Goal: Find specific page/section: Find specific page/section

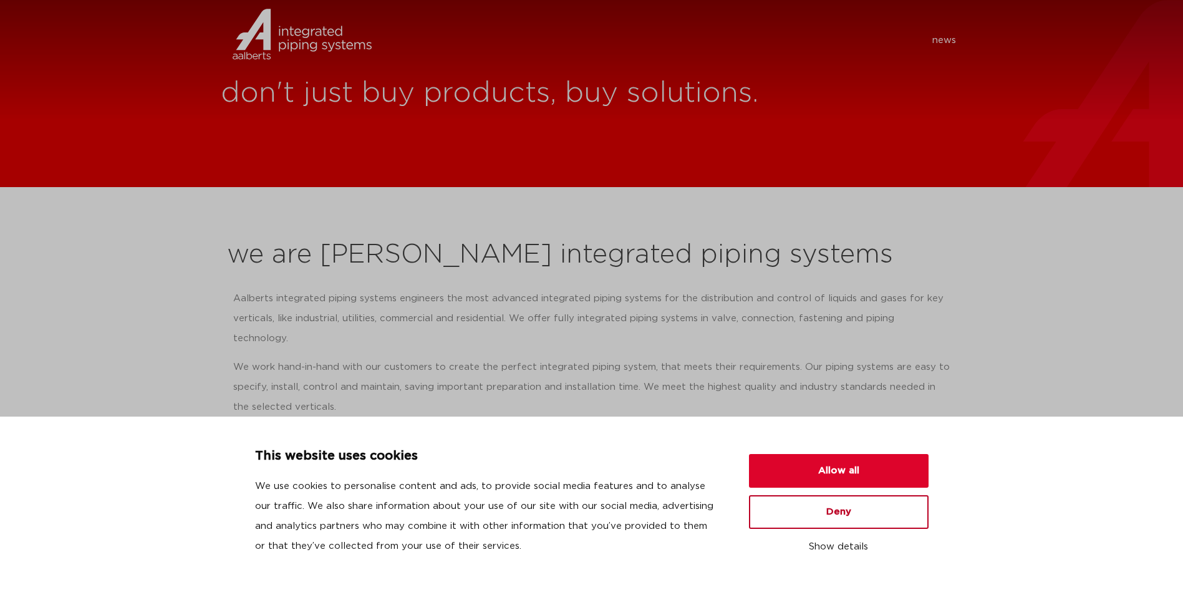
click at [834, 509] on button "Deny" at bounding box center [839, 512] width 180 height 34
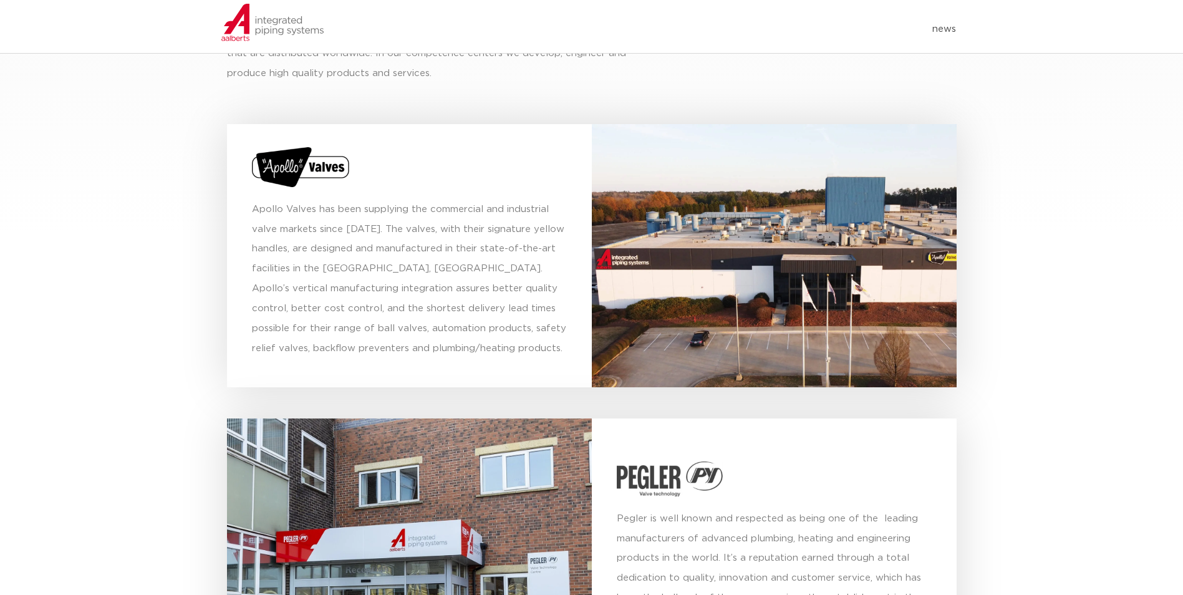
scroll to position [4178, 0]
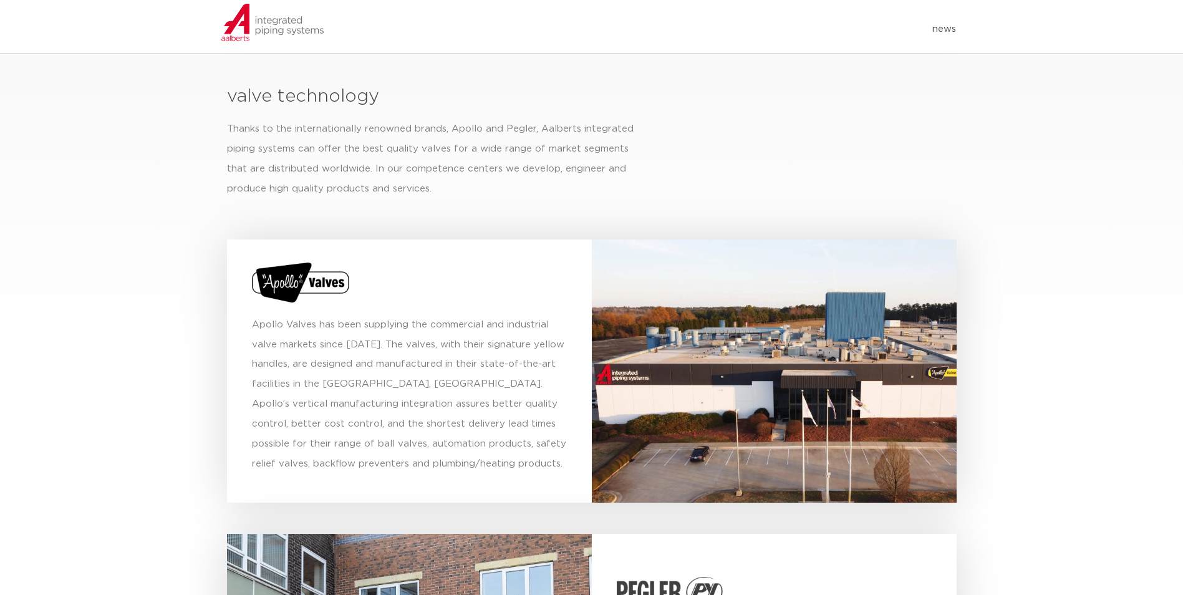
click at [315, 262] on img at bounding box center [300, 282] width 97 height 40
click at [387, 357] on p "Apollo Valves has been supplying the commercial and industrial valve markets si…" at bounding box center [409, 395] width 315 height 160
click at [387, 358] on p "Apollo Valves has been supplying the commercial and industrial valve markets si…" at bounding box center [409, 395] width 315 height 160
click at [389, 358] on p "Apollo Valves has been supplying the commercial and industrial valve markets si…" at bounding box center [409, 395] width 315 height 160
click at [389, 357] on p "Apollo Valves has been supplying the commercial and industrial valve markets si…" at bounding box center [409, 395] width 315 height 160
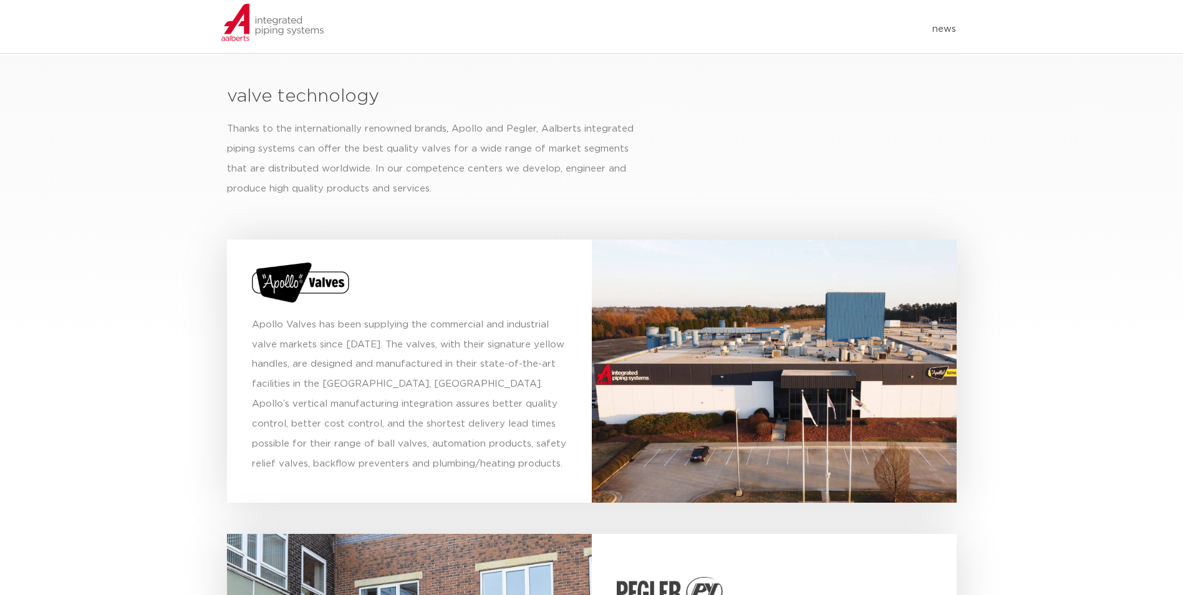
click at [1096, 349] on section "valve technology Thanks to the internationally renowned brands, Apollo and Pegl…" at bounding box center [591, 473] width 1183 height 837
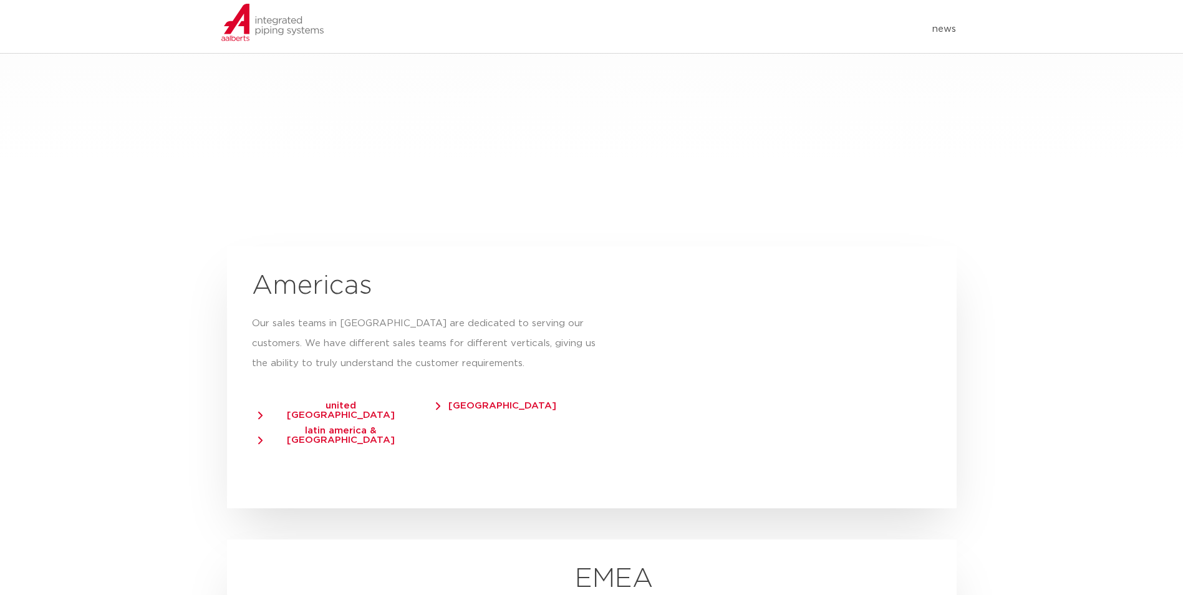
scroll to position [1910, 0]
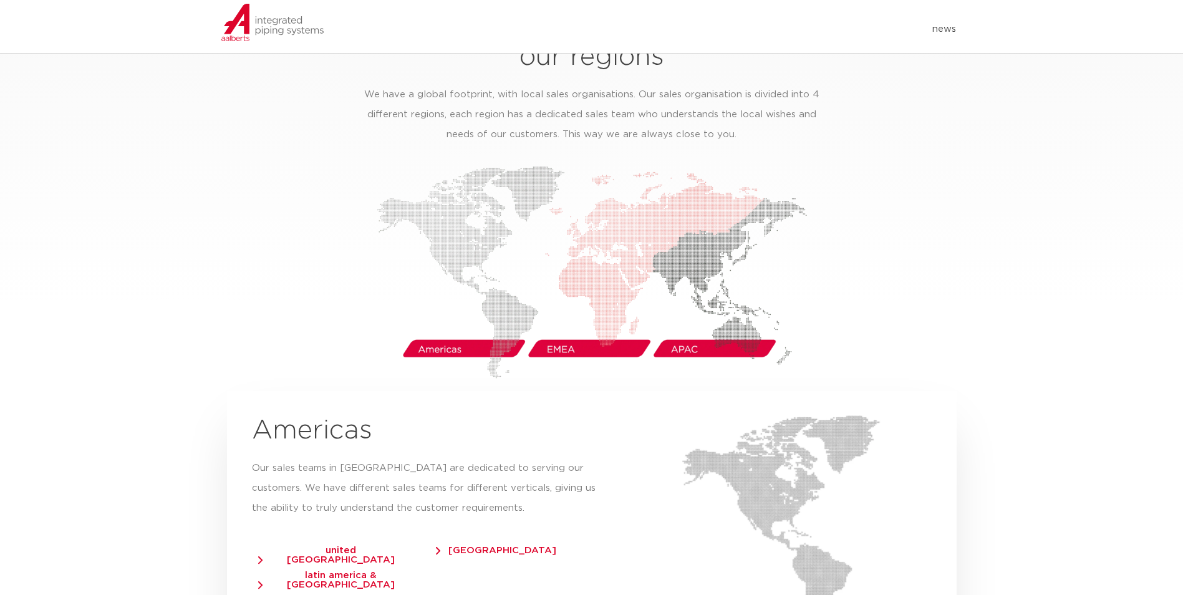
click at [289, 546] on span "united [GEOGRAPHIC_DATA]" at bounding box center [334, 555] width 153 height 19
